Goal: Navigation & Orientation: Understand site structure

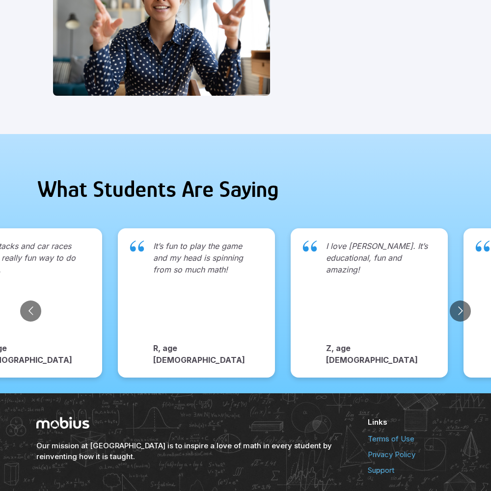
scroll to position [1009, 0]
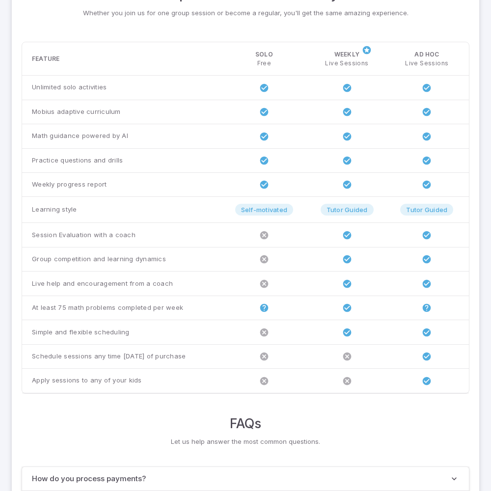
scroll to position [754, 0]
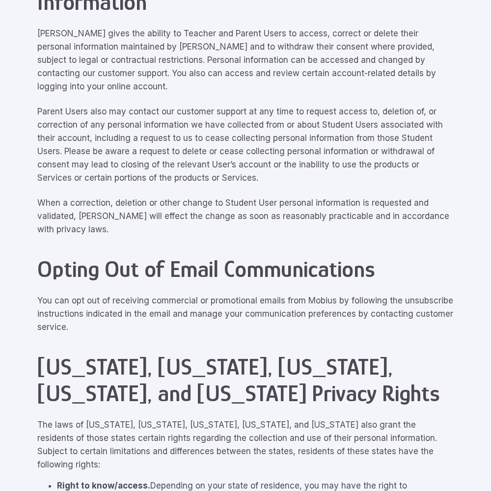
scroll to position [4421, 0]
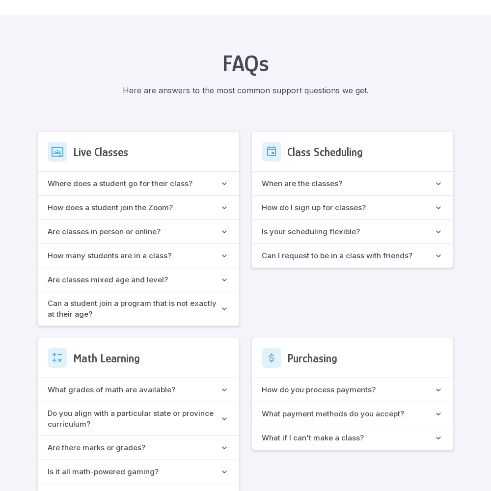
scroll to position [738, 0]
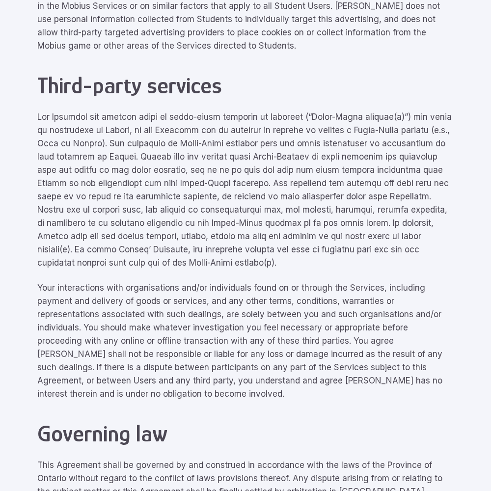
scroll to position [4421, 0]
